Goal: Register for event/course

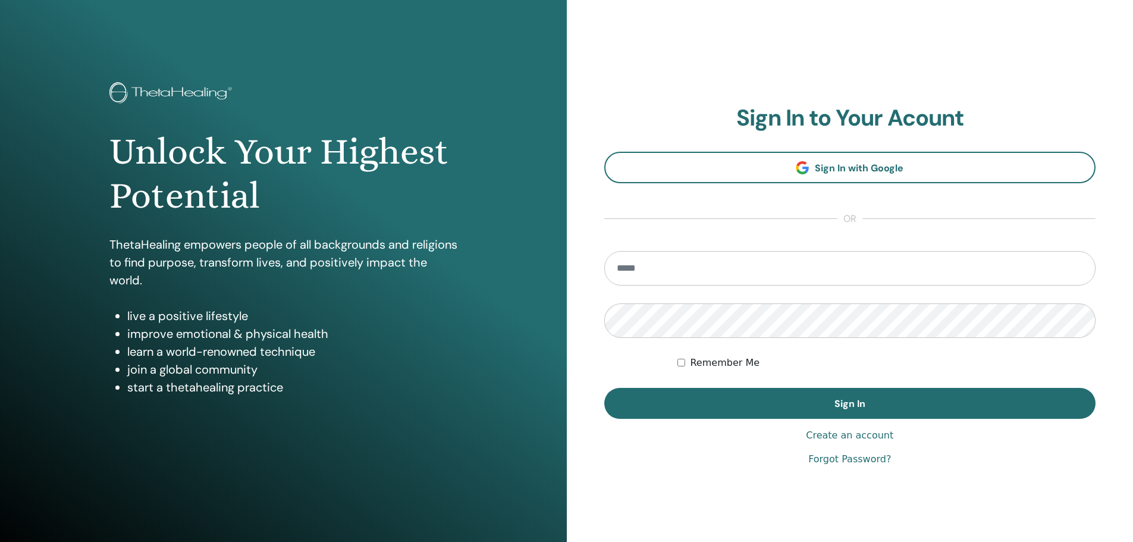
click at [653, 272] on input "email" at bounding box center [850, 268] width 492 height 34
type input "**********"
click at [604, 388] on button "Sign In" at bounding box center [850, 403] width 492 height 31
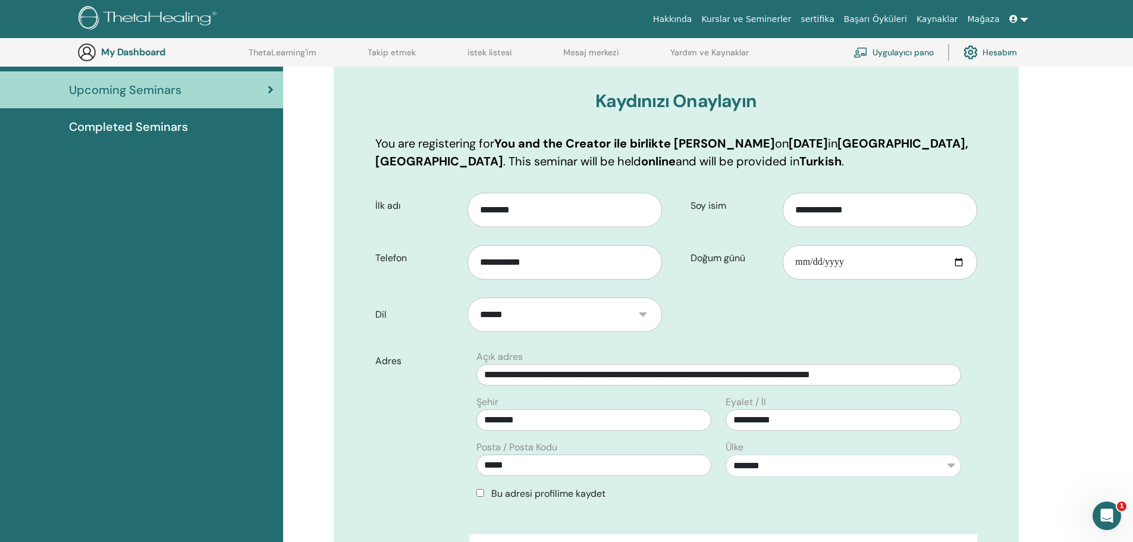
scroll to position [207, 0]
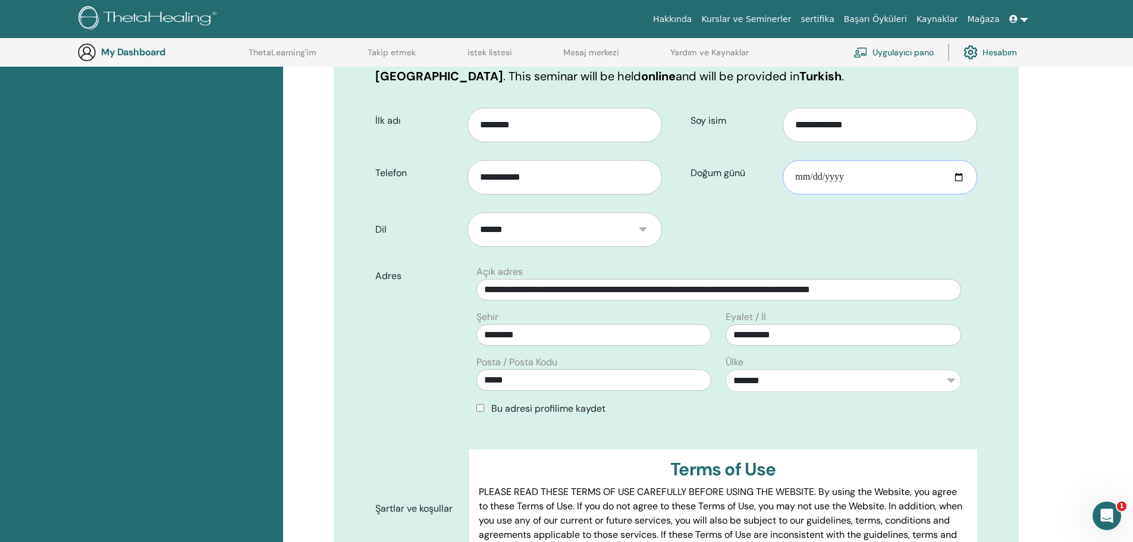
click at [847, 177] on input "Doğum günü" at bounding box center [879, 177] width 194 height 34
type input "**********"
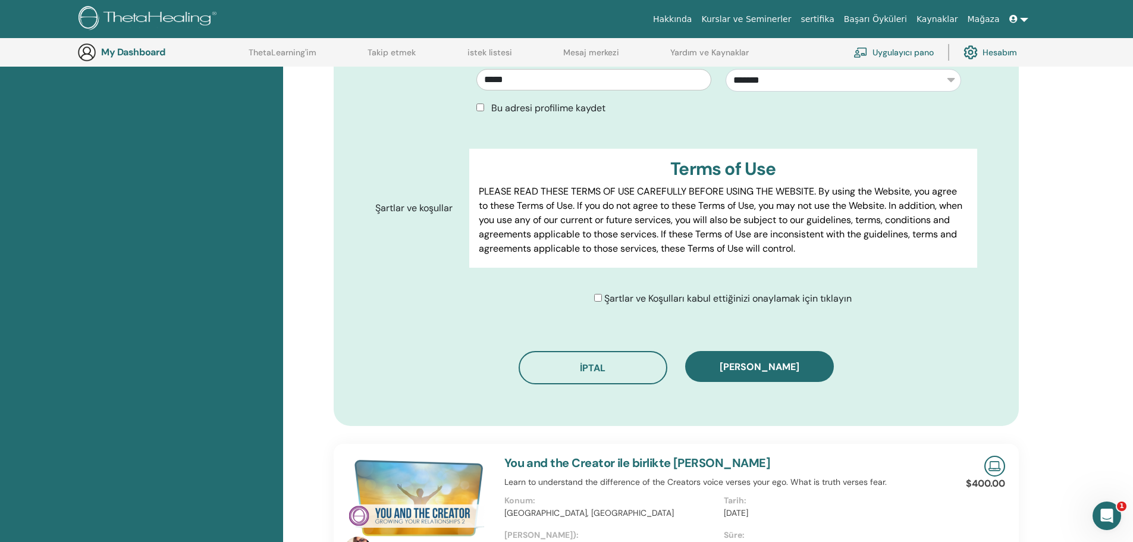
scroll to position [504, 0]
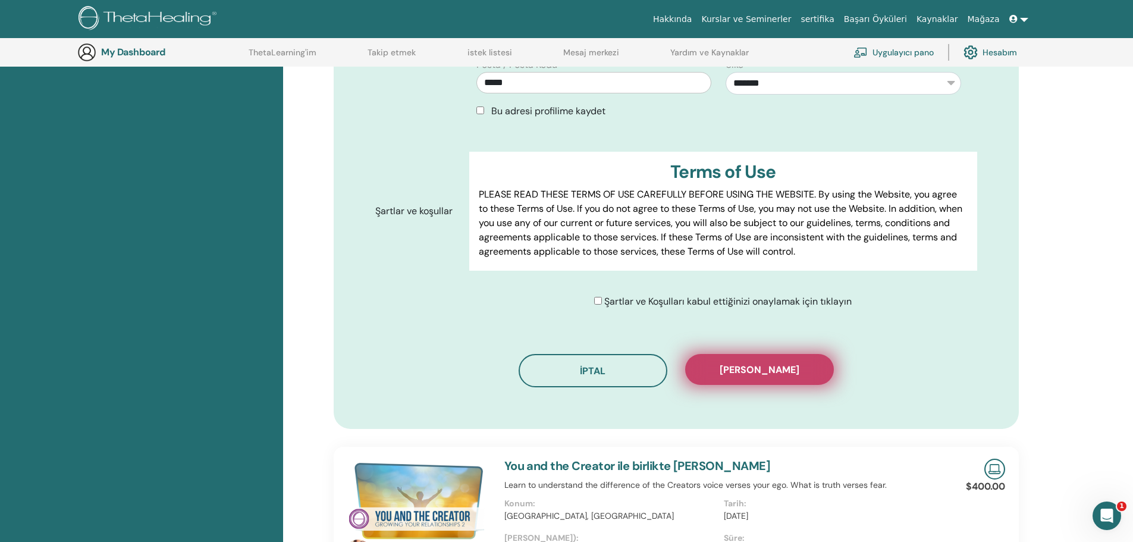
click at [776, 368] on span "Kaydı onayla" at bounding box center [759, 369] width 80 height 12
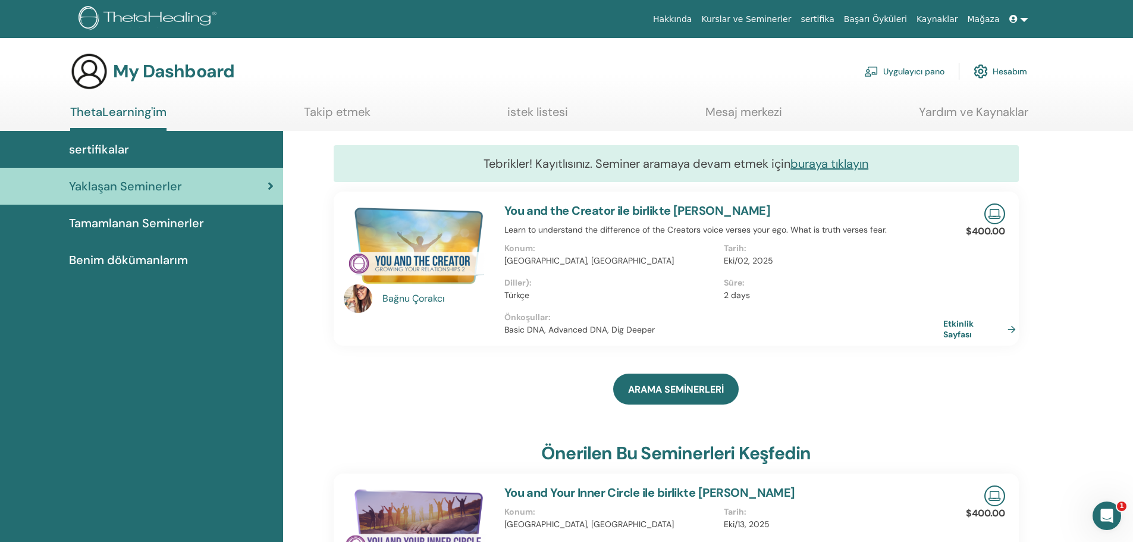
click at [1007, 71] on link "Hesabım" at bounding box center [1000, 71] width 54 height 26
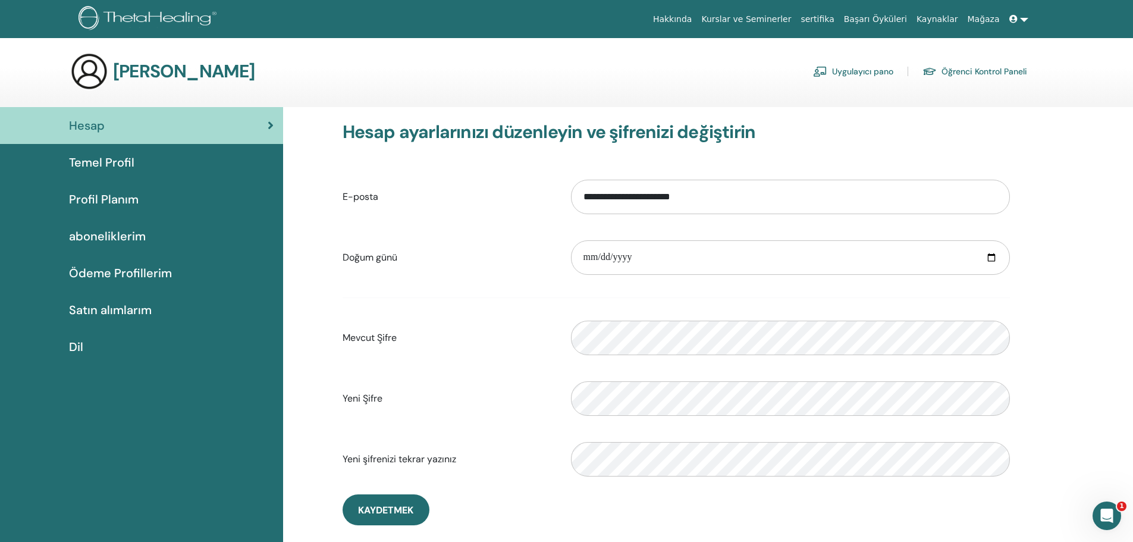
click at [125, 159] on span "Temel Profil" at bounding box center [101, 162] width 65 height 18
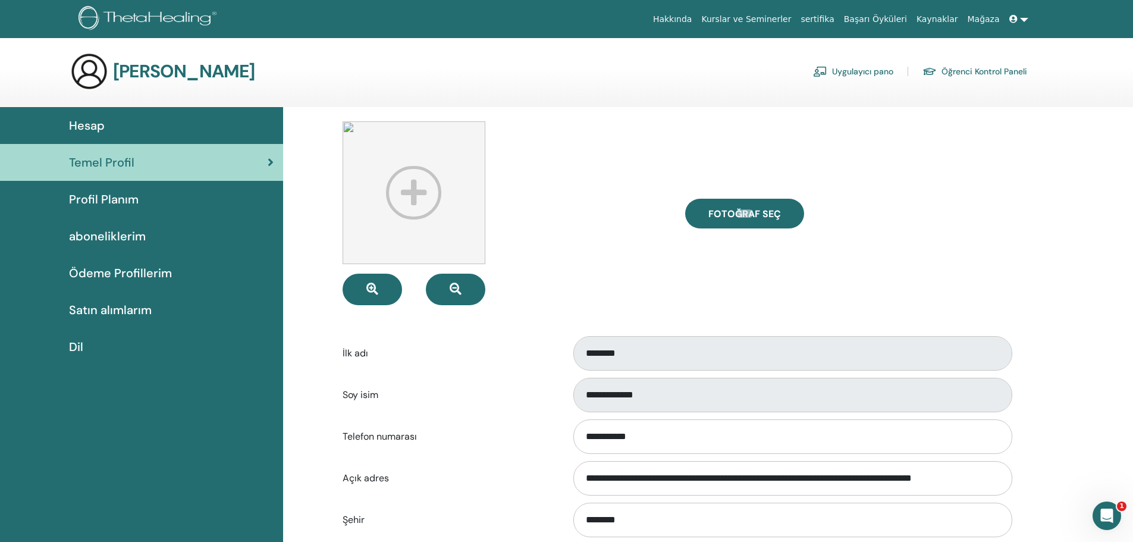
click at [134, 232] on span "aboneliklerim" at bounding box center [107, 236] width 77 height 18
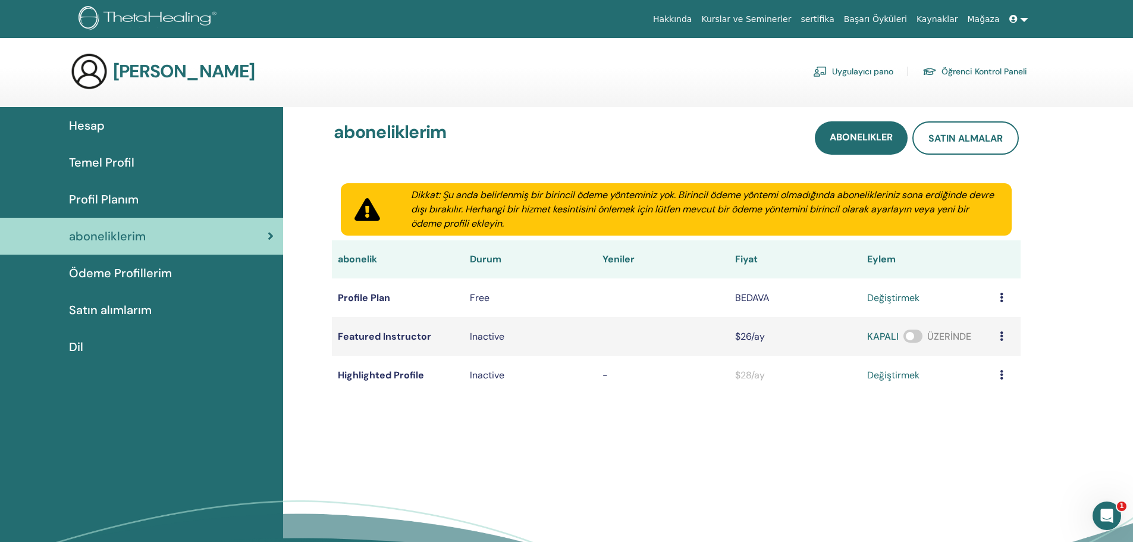
click at [1015, 17] on icon at bounding box center [1013, 19] width 8 height 8
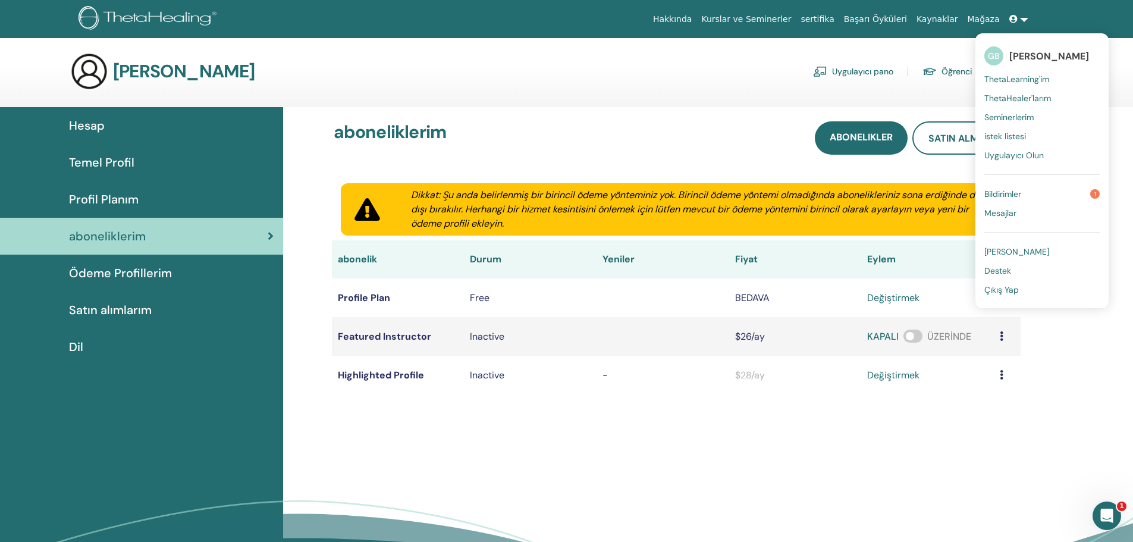
click at [1054, 192] on link "Bildirimler 1" at bounding box center [1041, 193] width 115 height 19
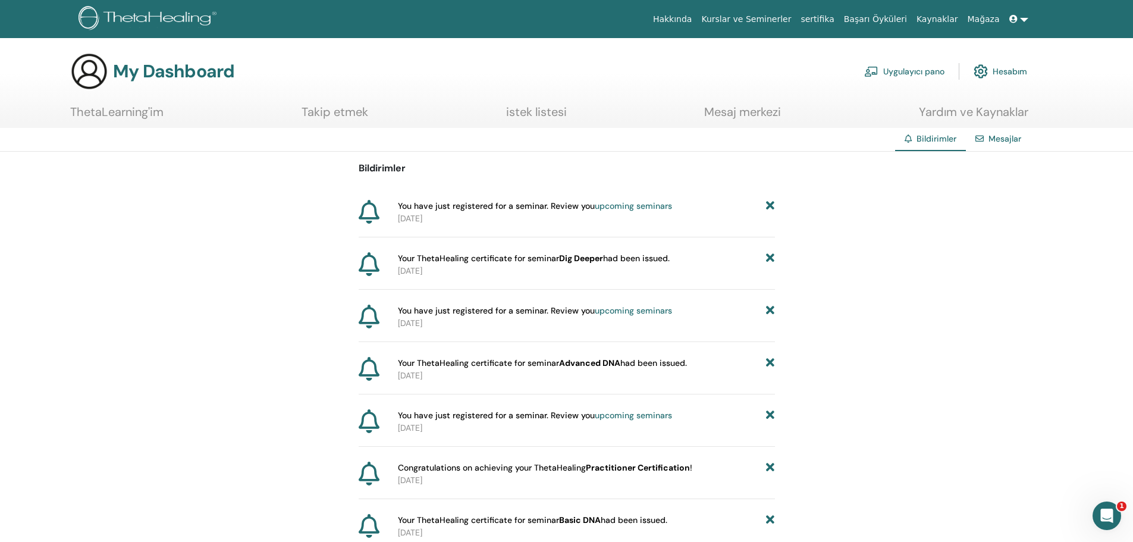
click at [1033, 15] on ul "Hakkında Kurslar ve Seminerler sertifika Başarı Öyküleri Kaynaklar Mağaza GB Gü…" at bounding box center [840, 19] width 456 height 22
click at [1025, 20] on link at bounding box center [1018, 19] width 29 height 22
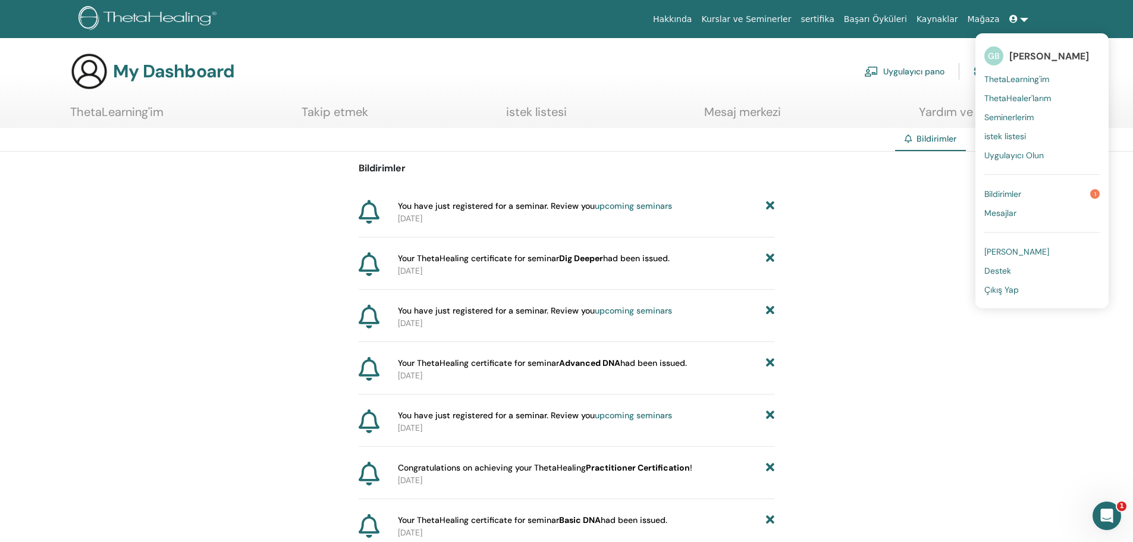
click at [1010, 289] on span "Çıkış Yap" at bounding box center [1001, 289] width 34 height 11
